Goal: Task Accomplishment & Management: Manage account settings

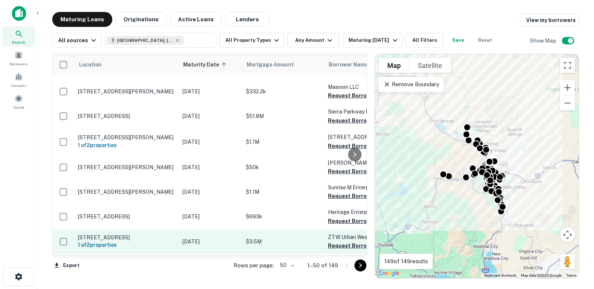
scroll to position [75, 0]
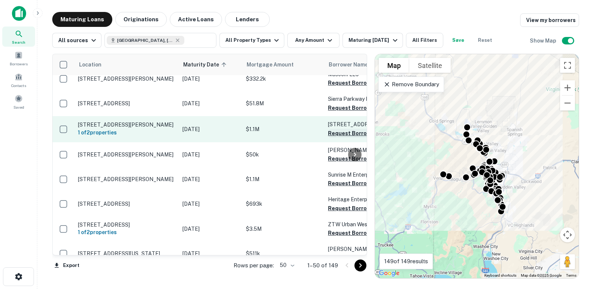
click at [340, 129] on button "Request Borrower Info" at bounding box center [358, 133] width 60 height 9
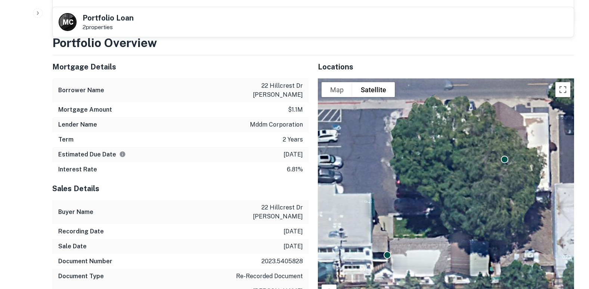
scroll to position [299, 0]
